Goal: Use online tool/utility: Utilize a website feature to perform a specific function

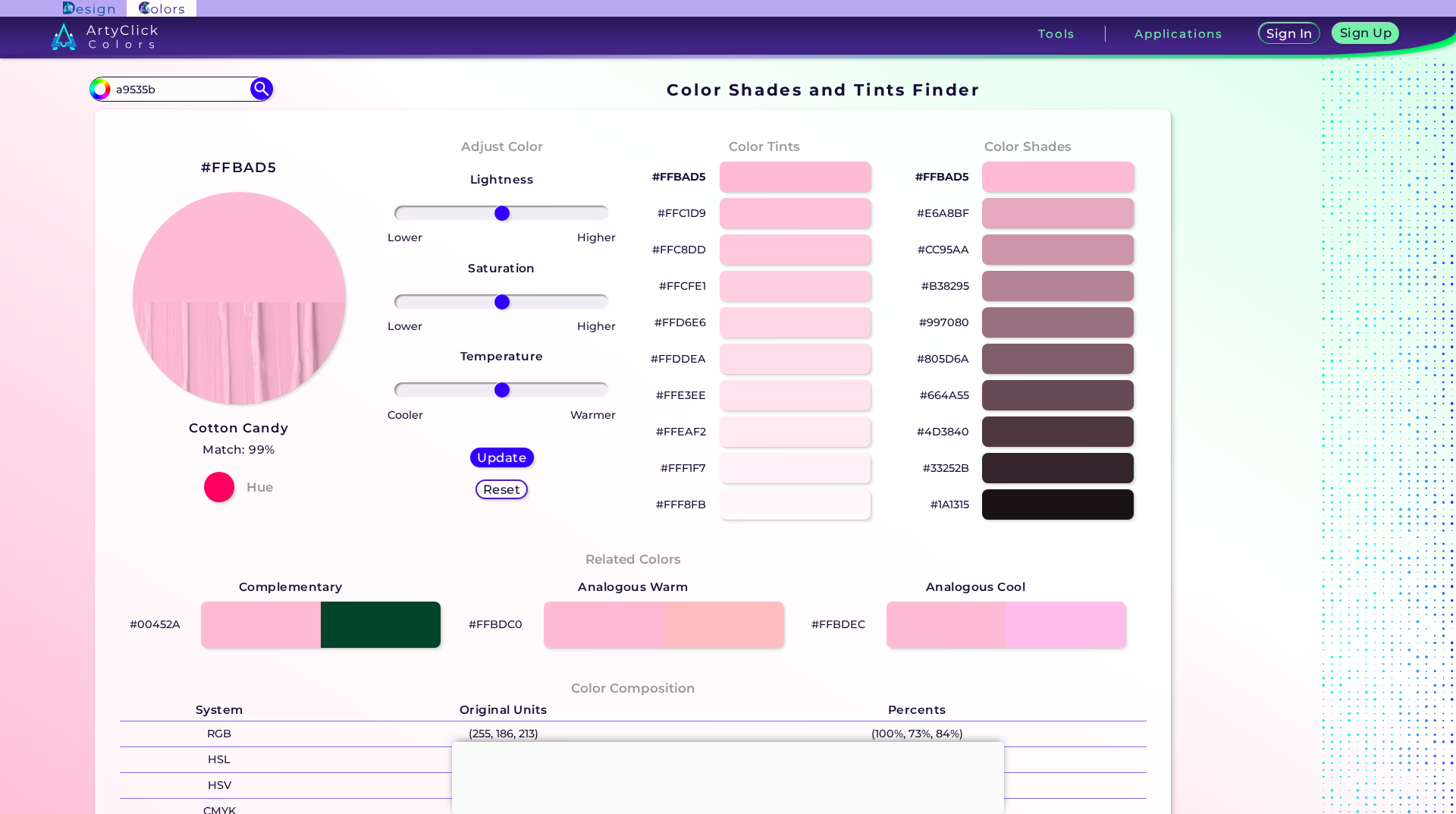
type input "a9535b"
type input "#000000"
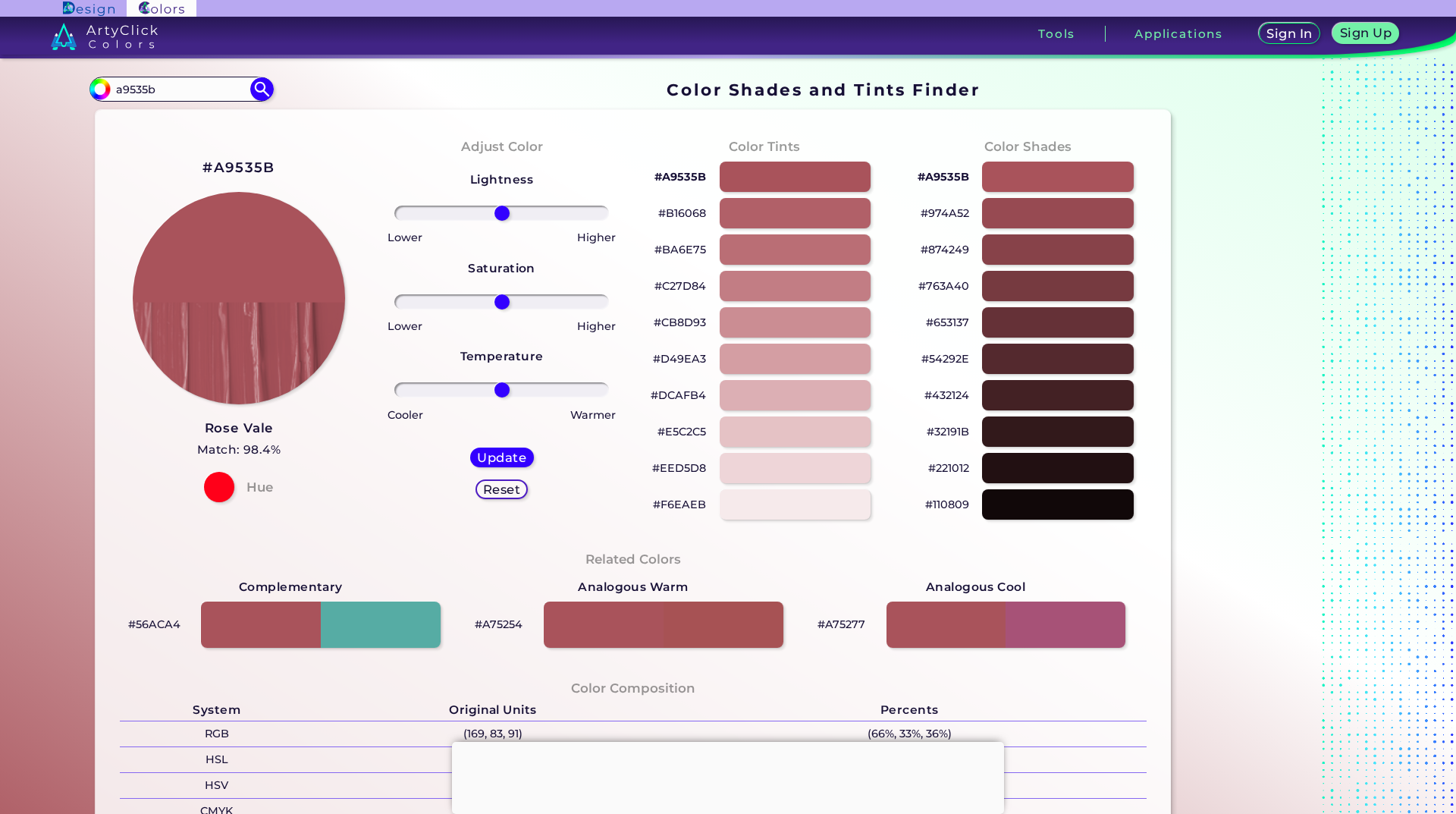
drag, startPoint x: 170, startPoint y: 85, endPoint x: 63, endPoint y: 80, distance: 107.1
click at [63, 80] on div "Color Shades Finder #000000 a9535b Acadia ◉ Acid Green ◉ Aero Blue ◉ Alabaster …" at bounding box center [728, 620] width 1365 height 1124
type input "chil"
click at [147, 146] on p "Chili Pepper ◉" at bounding box center [156, 144] width 84 height 28
type input "#c11b17"
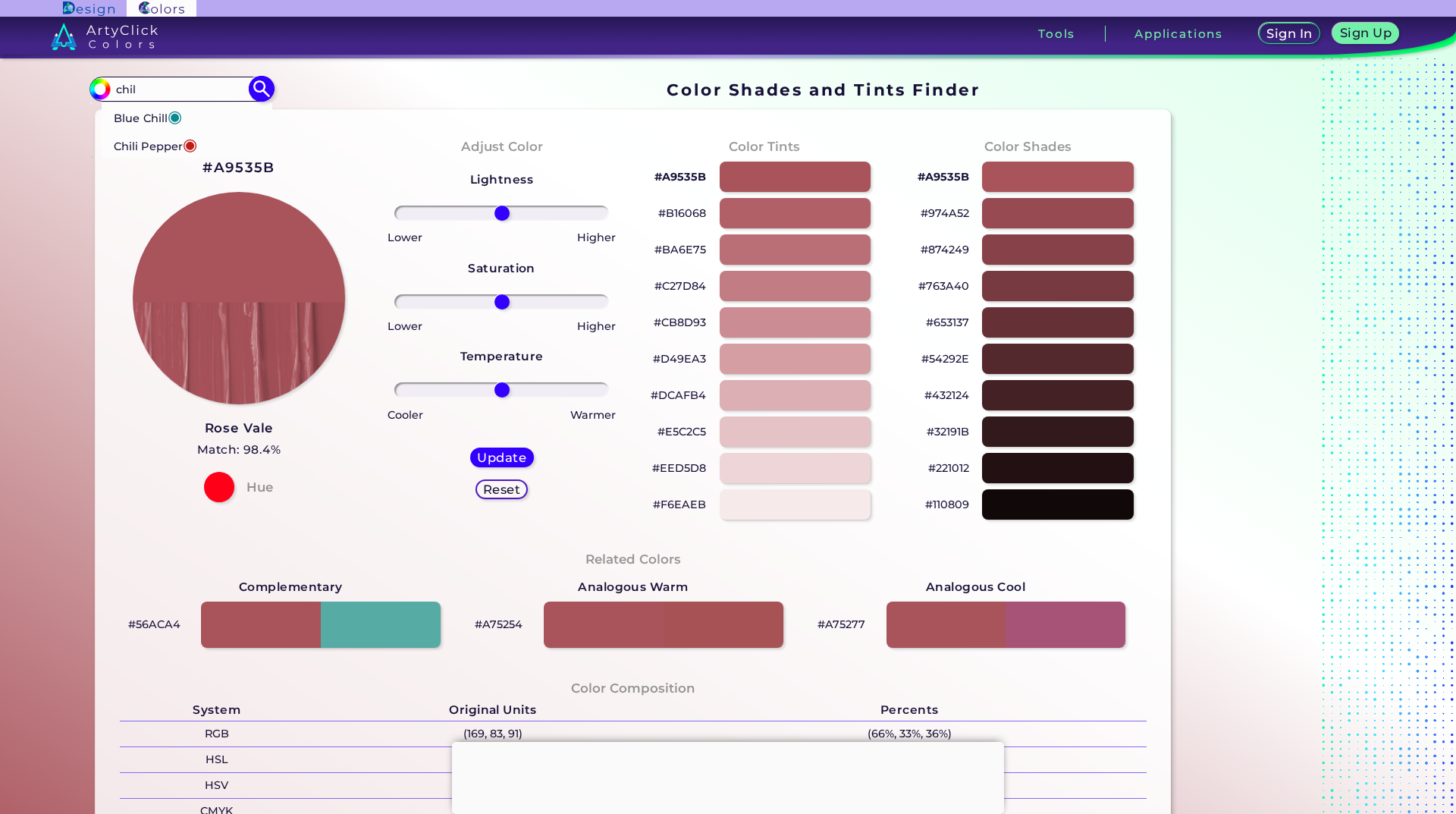
type input "#C11B17"
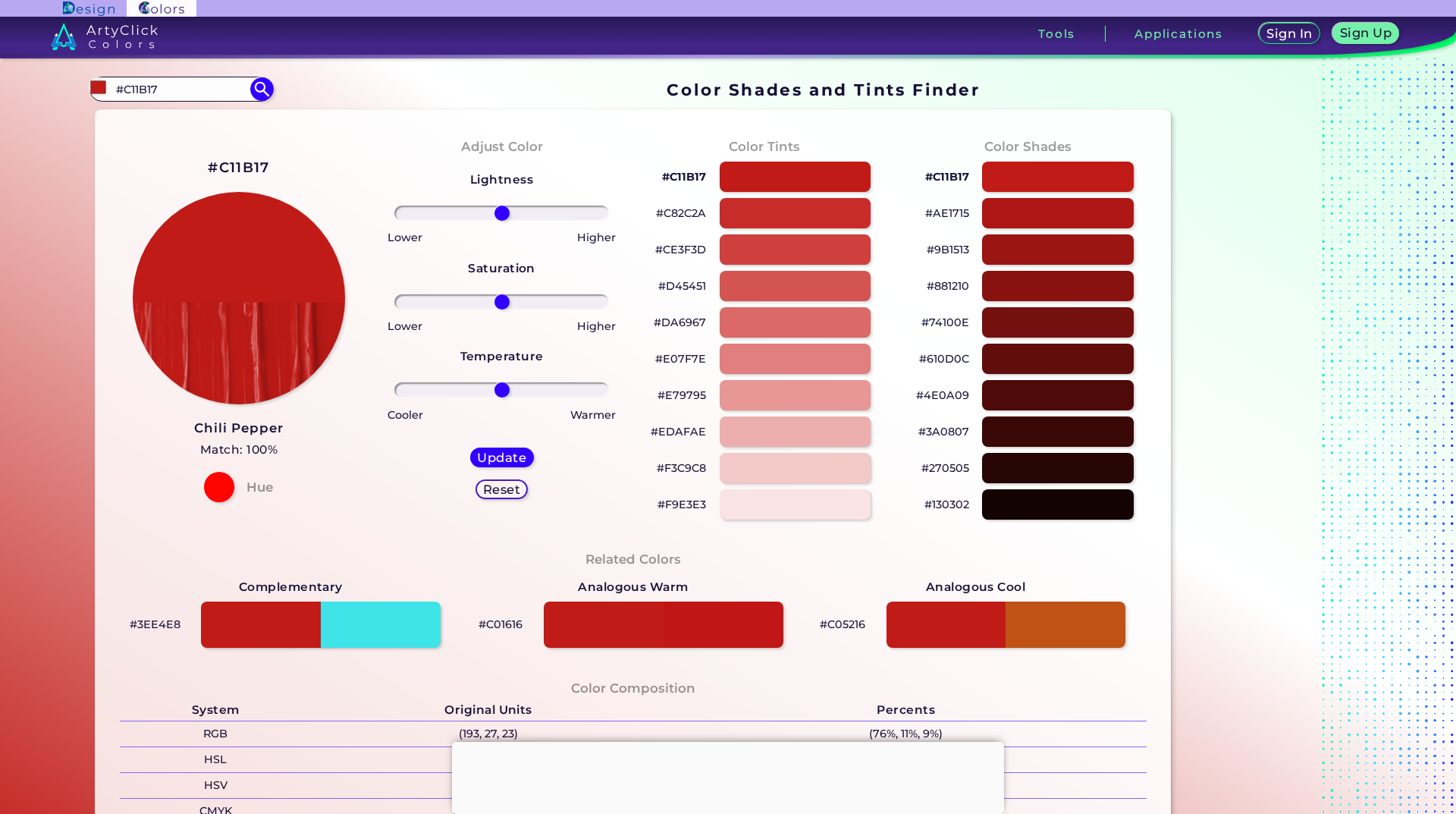
click at [250, 168] on h2 "#C11B17" at bounding box center [238, 168] width 61 height 20
